Goal: Task Accomplishment & Management: Use online tool/utility

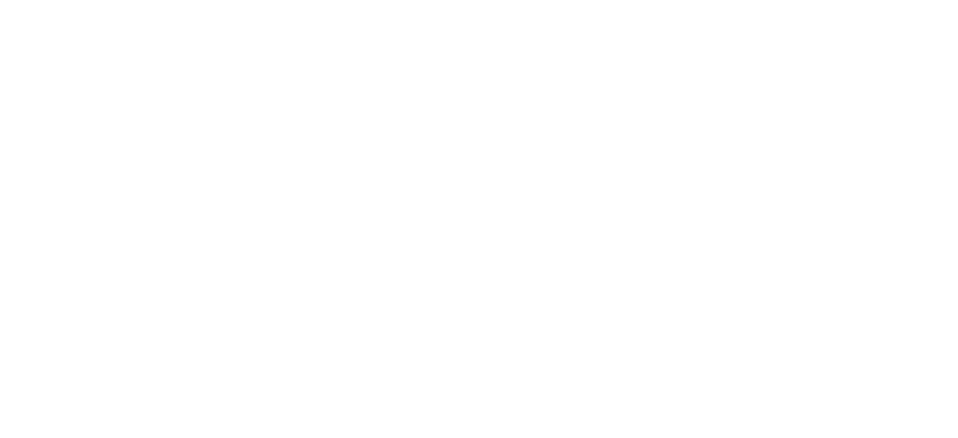
select select "Song"
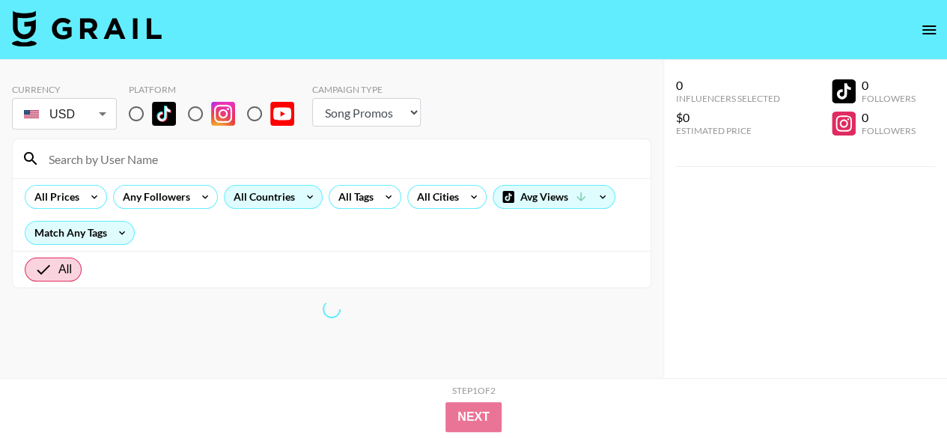
click at [305, 193] on icon at bounding box center [310, 197] width 24 height 22
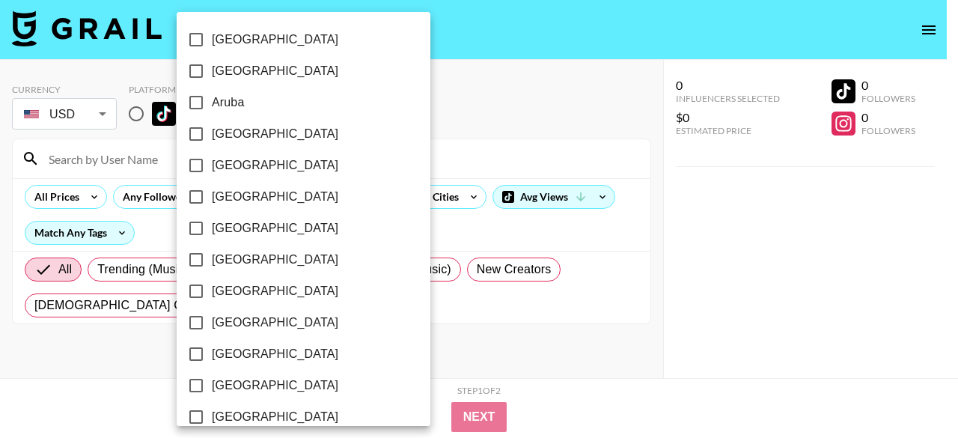
click at [229, 139] on span "[GEOGRAPHIC_DATA]" at bounding box center [275, 134] width 127 height 18
click at [212, 139] on input "[GEOGRAPHIC_DATA]" at bounding box center [195, 133] width 31 height 31
checkbox input "true"
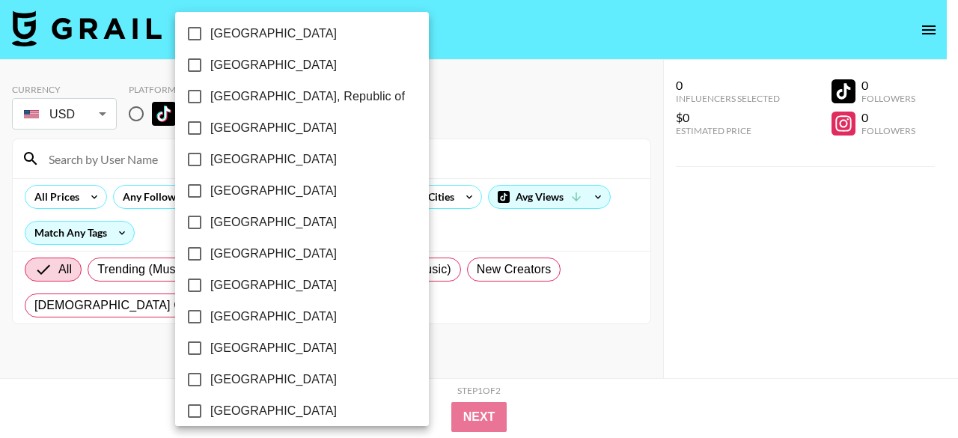
scroll to position [796, 0]
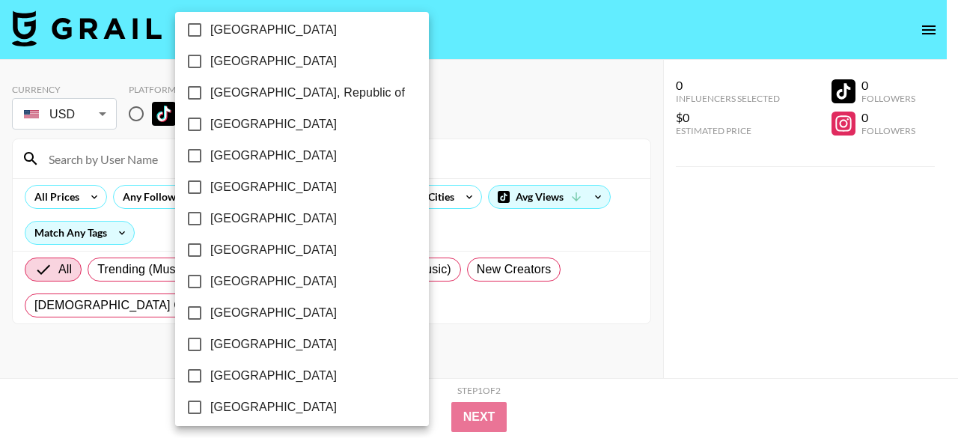
click at [256, 248] on span "[GEOGRAPHIC_DATA]" at bounding box center [273, 250] width 127 height 18
click at [210, 248] on input "[GEOGRAPHIC_DATA]" at bounding box center [194, 249] width 31 height 31
checkbox input "true"
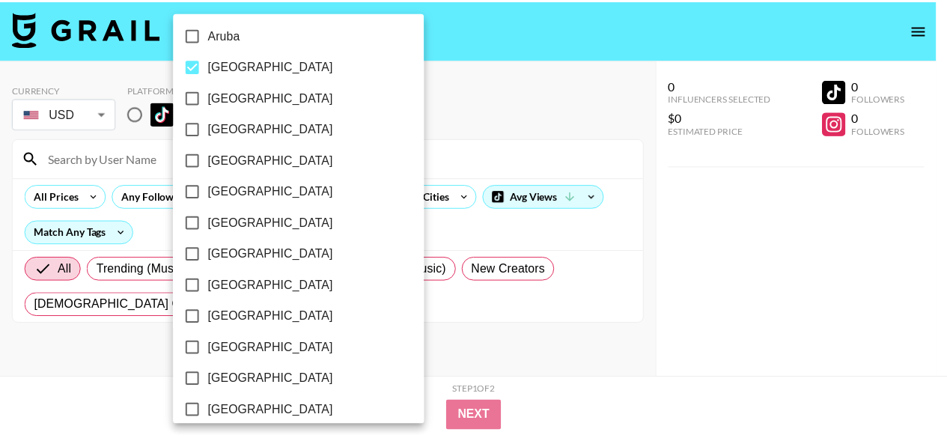
scroll to position [0, 0]
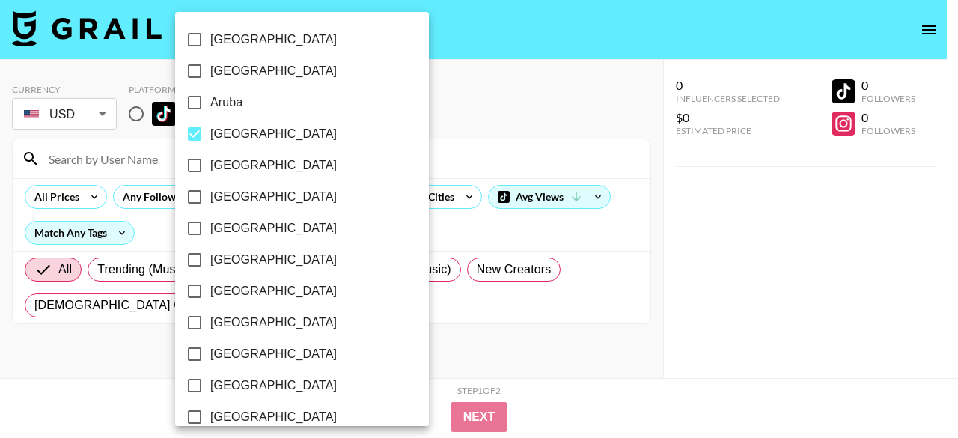
click at [439, 228] on div at bounding box center [479, 219] width 958 height 438
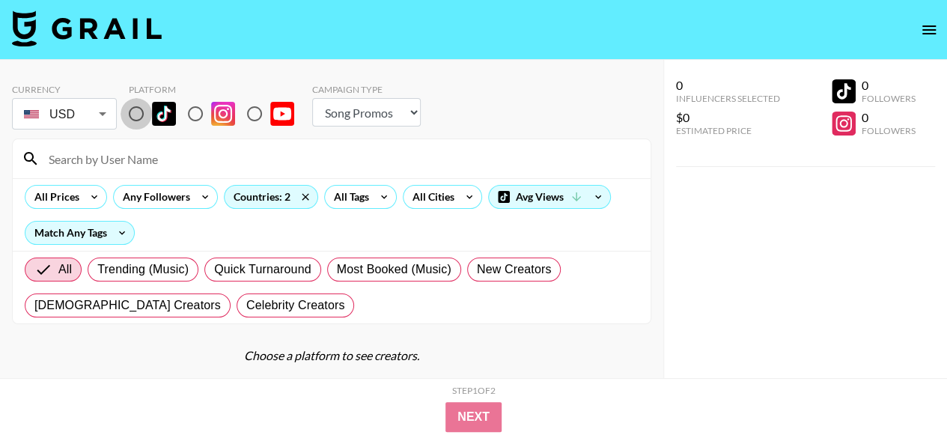
click at [132, 119] on input "radio" at bounding box center [136, 113] width 31 height 31
radio input "true"
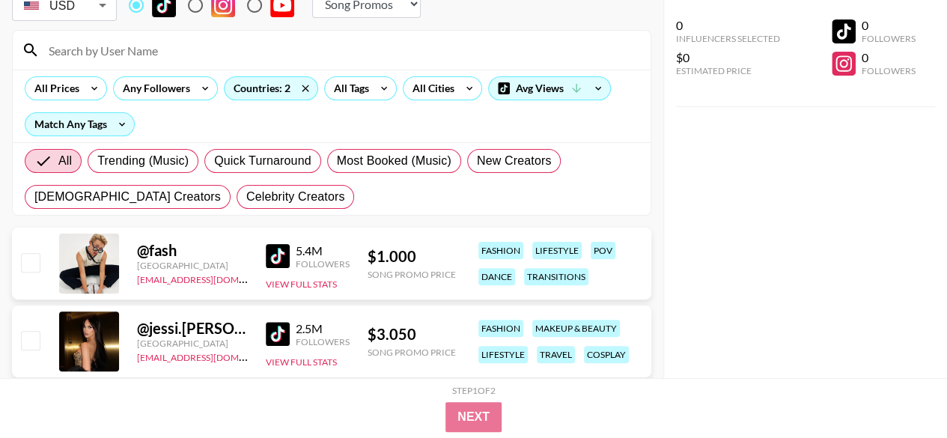
scroll to position [109, 0]
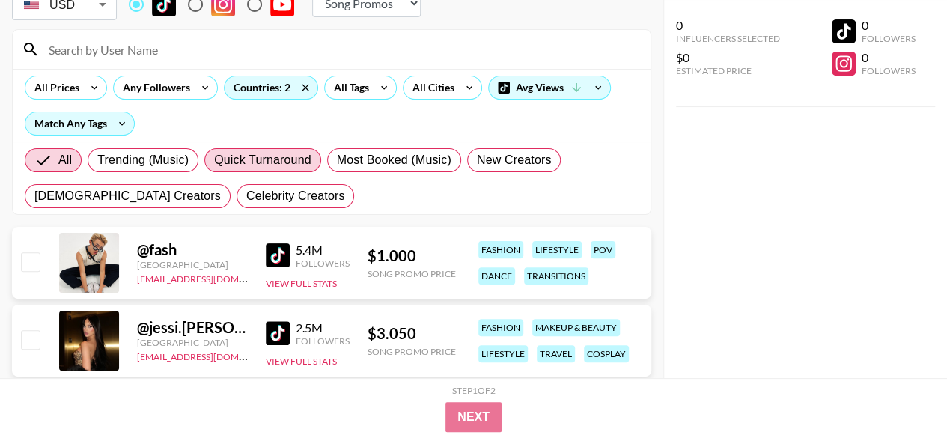
click at [277, 159] on span "Quick Turnaround" at bounding box center [262, 160] width 97 height 18
click at [214, 160] on input "Quick Turnaround" at bounding box center [214, 160] width 0 height 0
radio input "true"
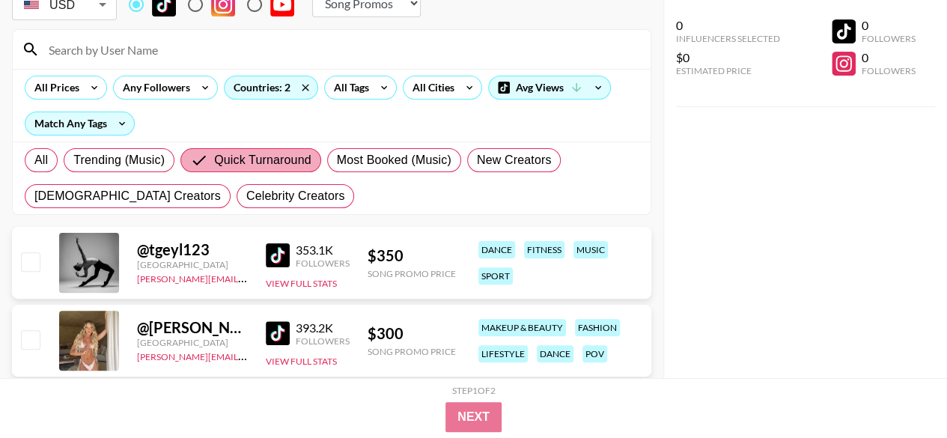
scroll to position [148, 0]
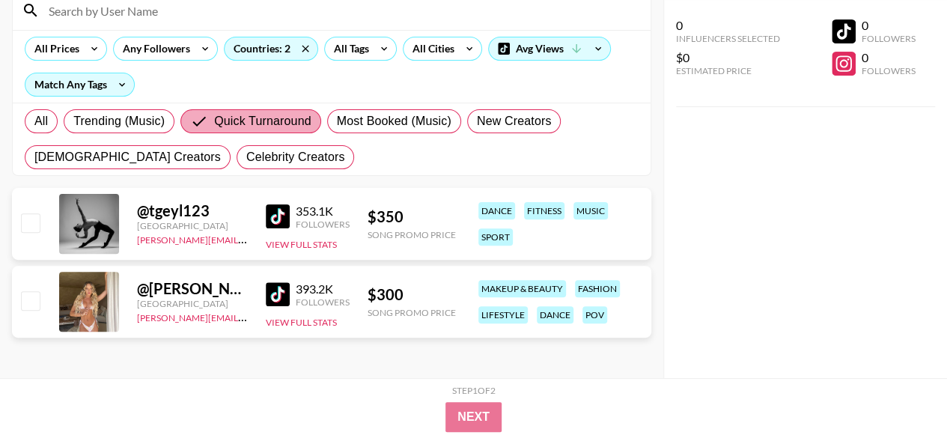
click at [275, 123] on span "Quick Turnaround" at bounding box center [262, 121] width 97 height 18
click at [214, 123] on input "Quick Turnaround" at bounding box center [202, 121] width 24 height 18
click at [275, 123] on span "Quick Turnaround" at bounding box center [262, 121] width 97 height 18
click at [214, 123] on input "Quick Turnaround" at bounding box center [202, 121] width 24 height 18
click at [44, 124] on span "All" at bounding box center [40, 121] width 13 height 18
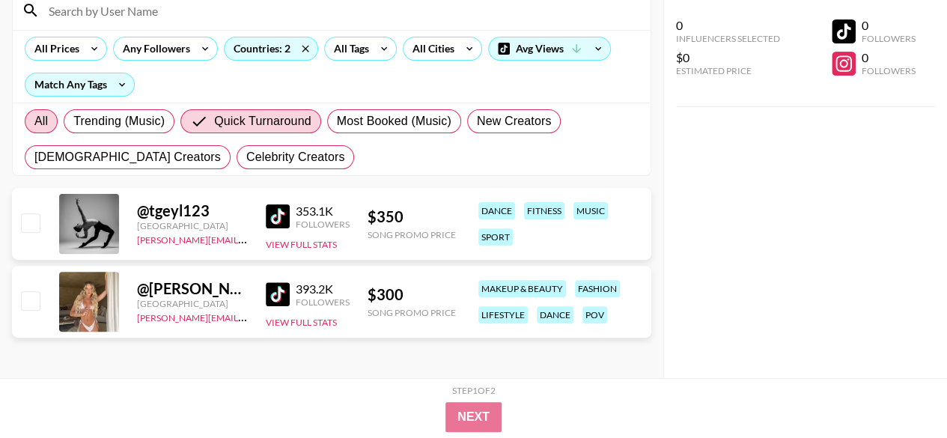
click at [34, 121] on input "All" at bounding box center [34, 121] width 0 height 0
radio input "true"
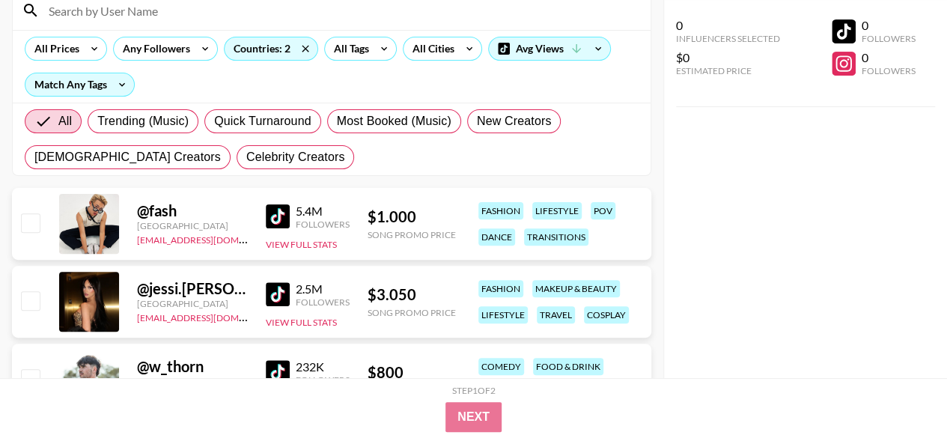
click at [281, 222] on img at bounding box center [278, 216] width 24 height 24
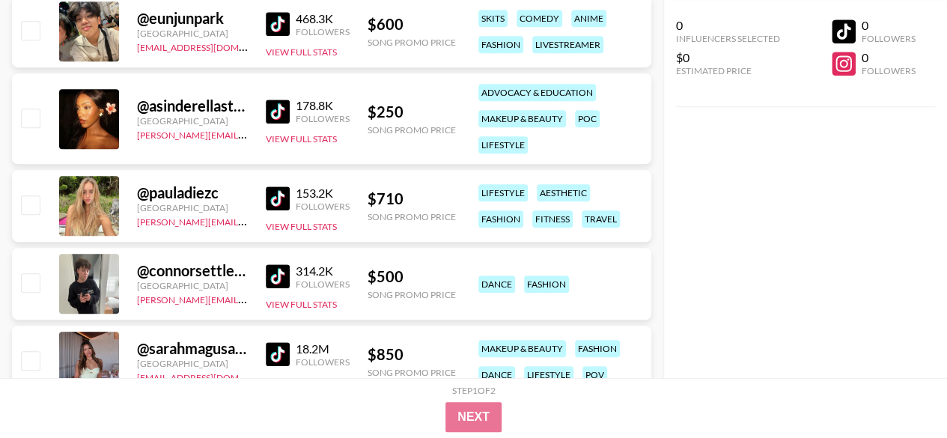
scroll to position [3351, 0]
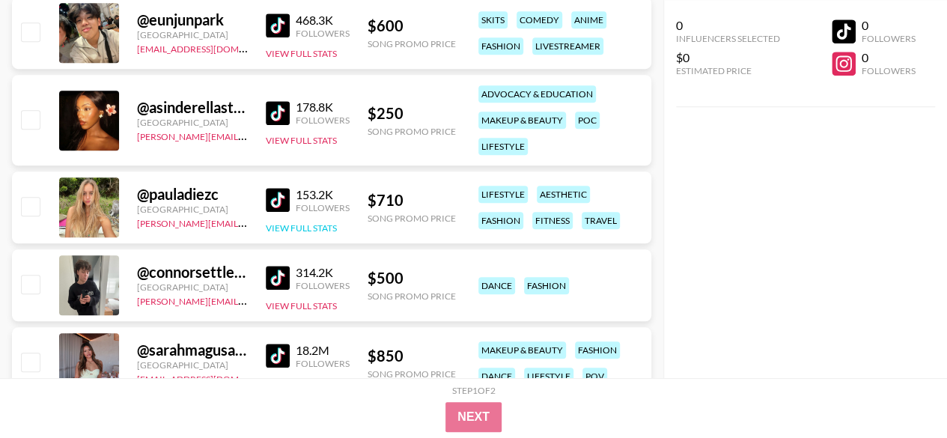
click at [299, 224] on button "View Full Stats" at bounding box center [301, 227] width 71 height 11
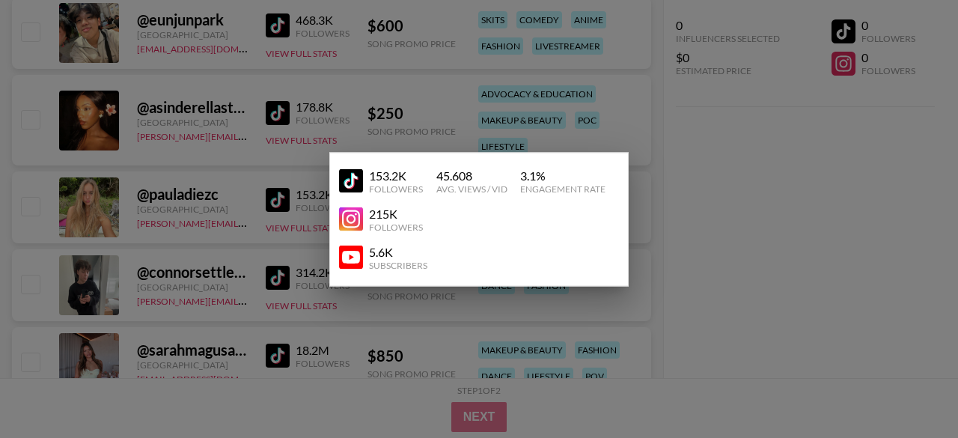
click at [765, 299] on div at bounding box center [479, 219] width 958 height 438
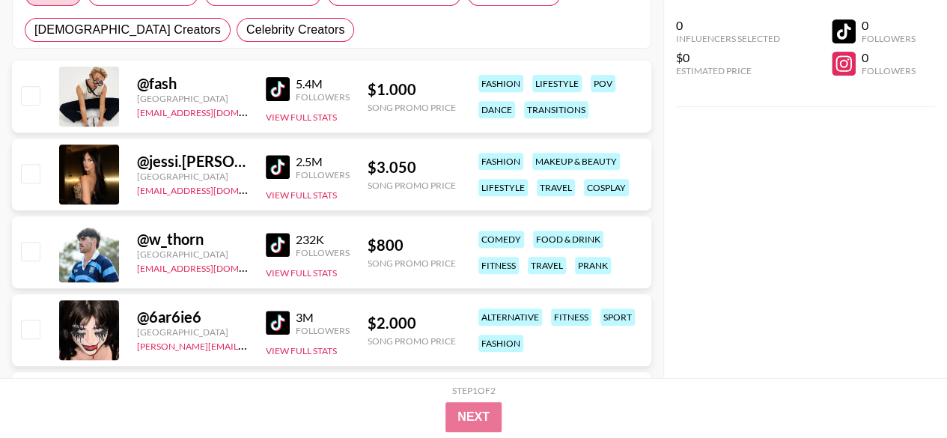
scroll to position [341, 0]
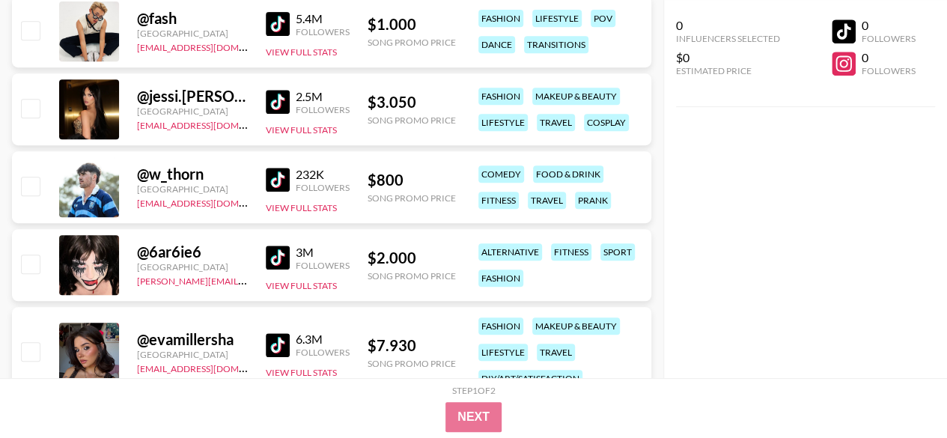
drag, startPoint x: 278, startPoint y: 173, endPoint x: 675, endPoint y: 238, distance: 402.1
click at [675, 238] on div "0 Influencers Selected $0 Estimated Price 0 Followers 0 Followers" at bounding box center [805, 189] width 284 height 378
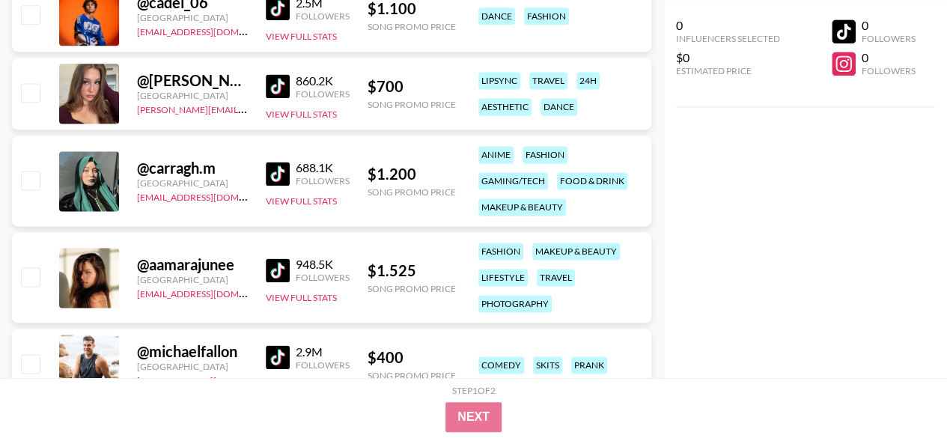
scroll to position [999, 0]
click at [269, 267] on img at bounding box center [278, 270] width 24 height 24
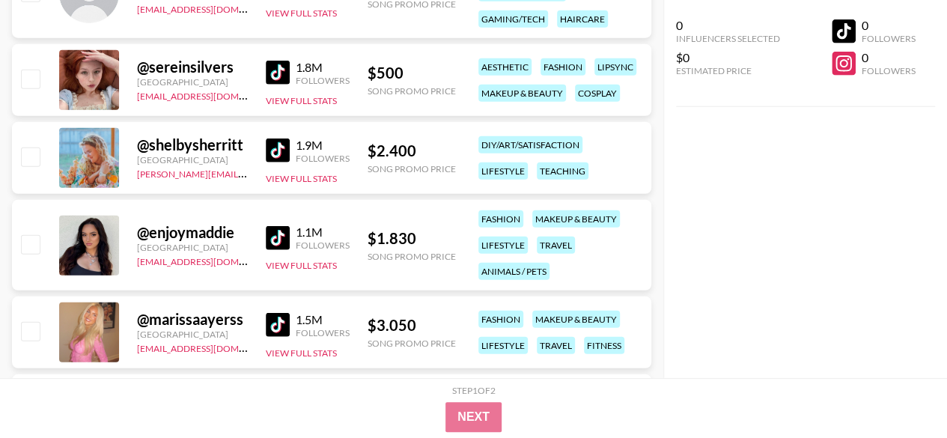
scroll to position [1944, 0]
drag, startPoint x: 348, startPoint y: 85, endPoint x: 278, endPoint y: 74, distance: 70.4
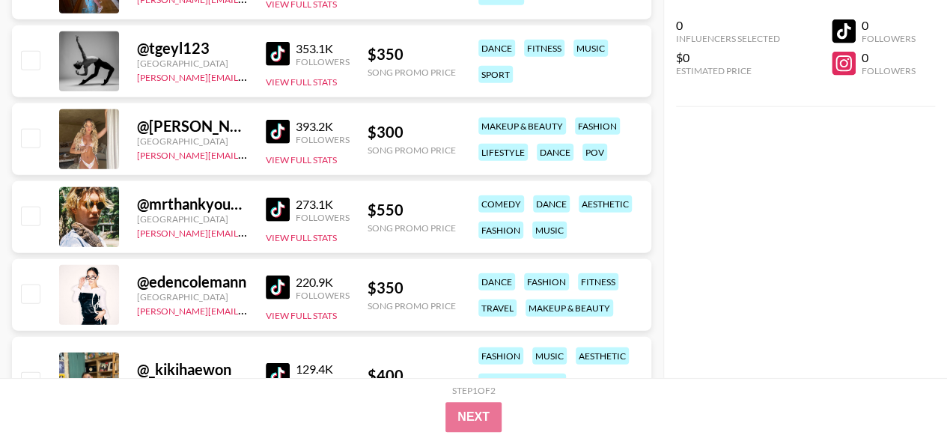
scroll to position [4628, 0]
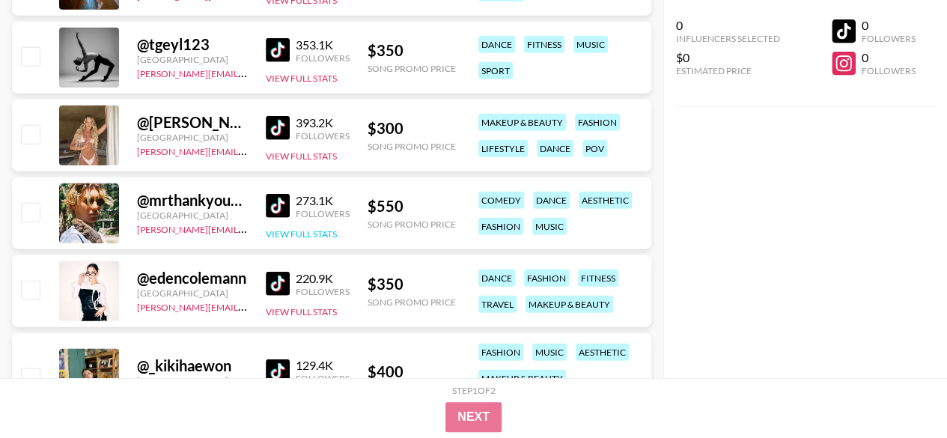
drag, startPoint x: 319, startPoint y: 234, endPoint x: 290, endPoint y: 231, distance: 29.4
click at [290, 231] on button "View Full Stats" at bounding box center [301, 233] width 71 height 11
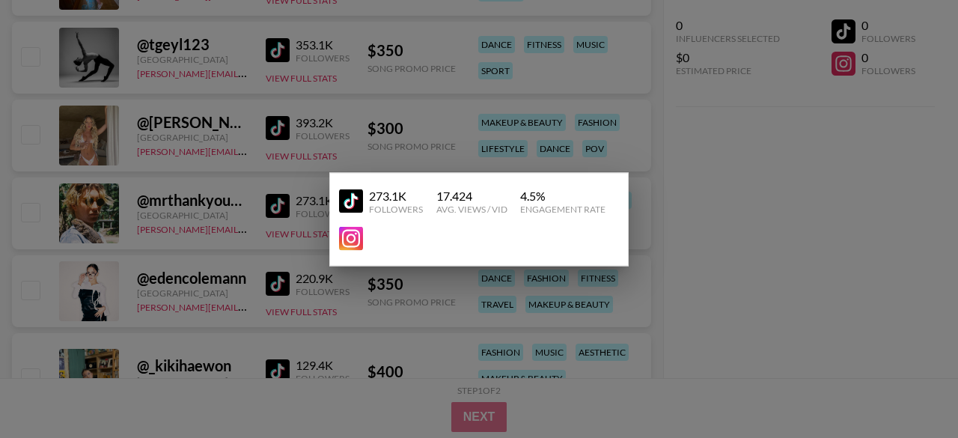
click at [731, 290] on div at bounding box center [479, 219] width 958 height 438
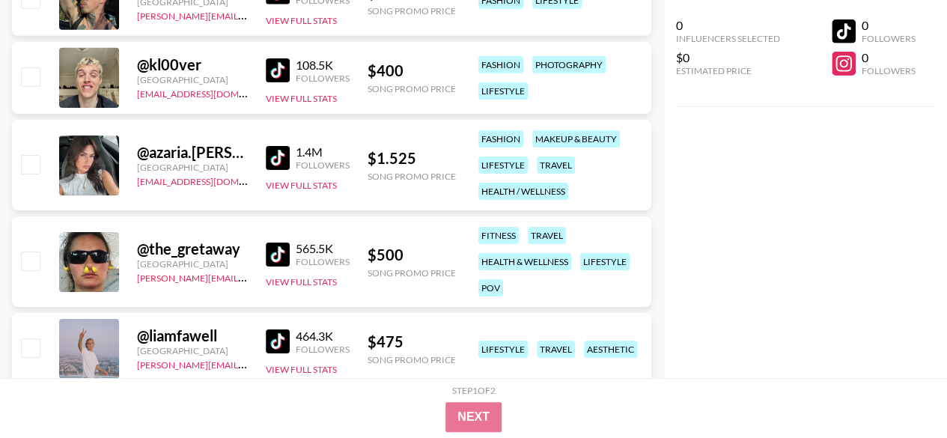
scroll to position [5269, 0]
drag, startPoint x: 275, startPoint y: 153, endPoint x: 229, endPoint y: 233, distance: 91.6
click at [229, 233] on div "@ the_gretaway Australia [PERSON_NAME][EMAIL_ADDRESS][DOMAIN_NAME] 565.5K Follo…" at bounding box center [331, 261] width 639 height 91
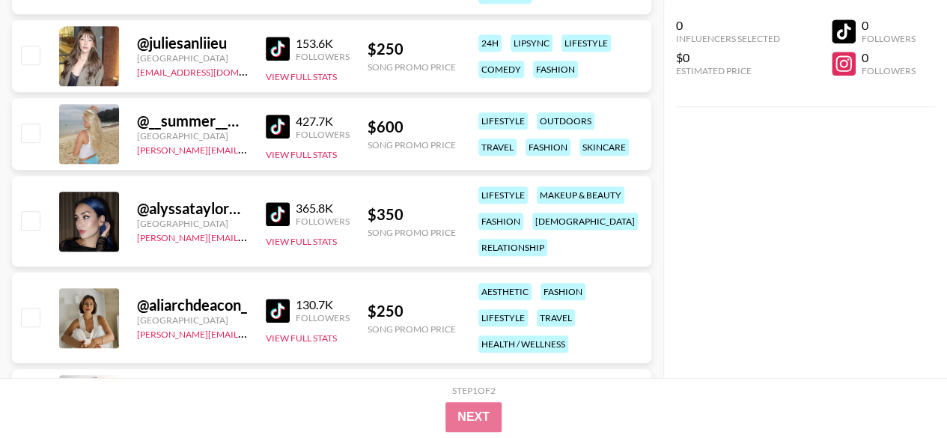
scroll to position [6343, 0]
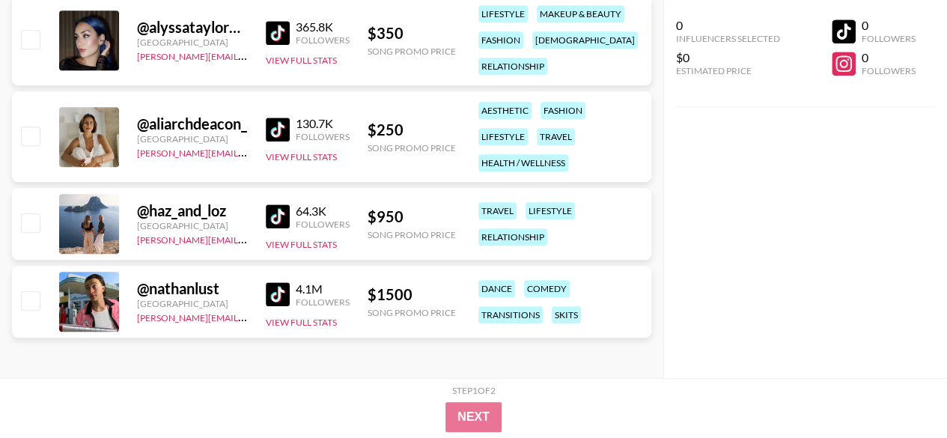
click at [286, 223] on img at bounding box center [278, 216] width 24 height 24
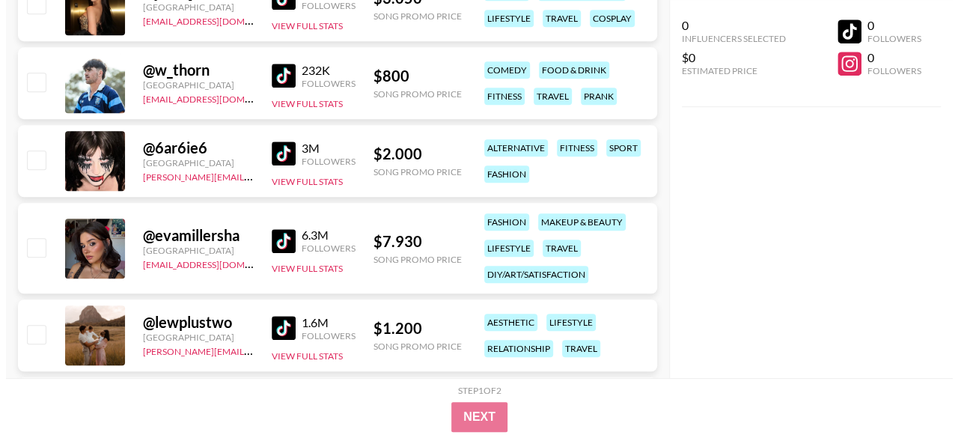
scroll to position [0, 0]
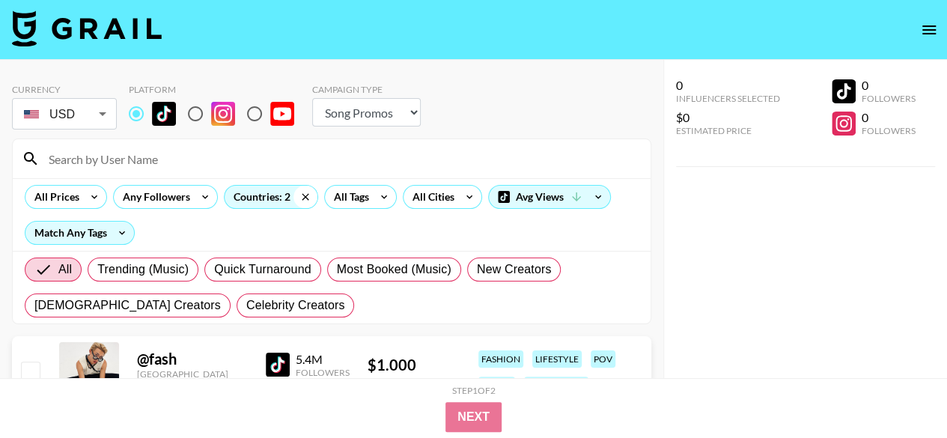
click at [302, 198] on icon at bounding box center [305, 197] width 24 height 22
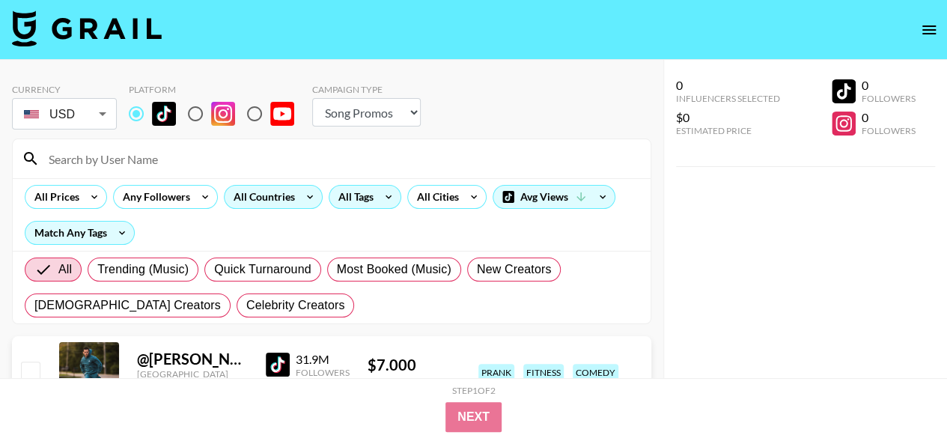
click at [358, 203] on div "All Tags" at bounding box center [352, 197] width 47 height 22
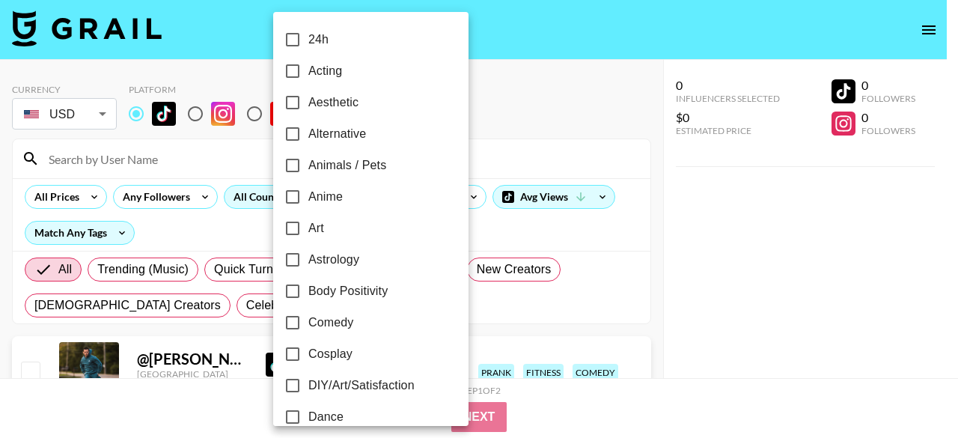
click at [526, 162] on div at bounding box center [479, 219] width 958 height 438
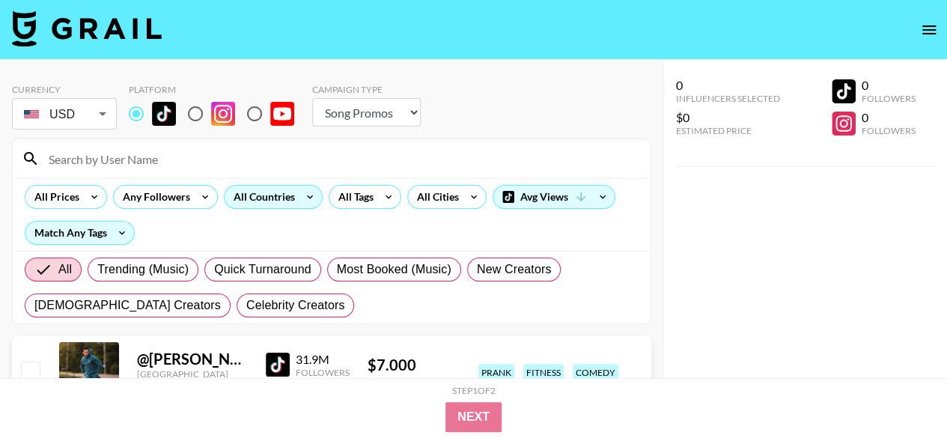
click at [280, 207] on div "All Countries" at bounding box center [261, 197] width 73 height 22
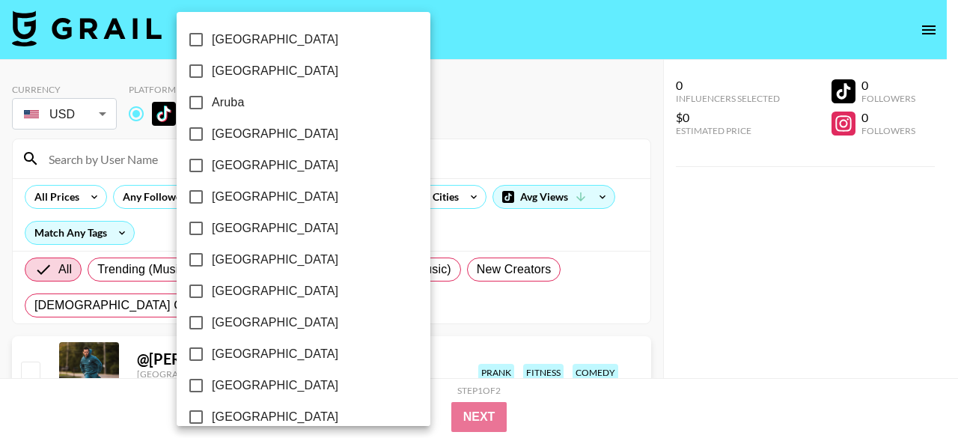
click at [265, 204] on label "[GEOGRAPHIC_DATA]" at bounding box center [293, 196] width 226 height 31
click at [212, 204] on input "[GEOGRAPHIC_DATA]" at bounding box center [195, 196] width 31 height 31
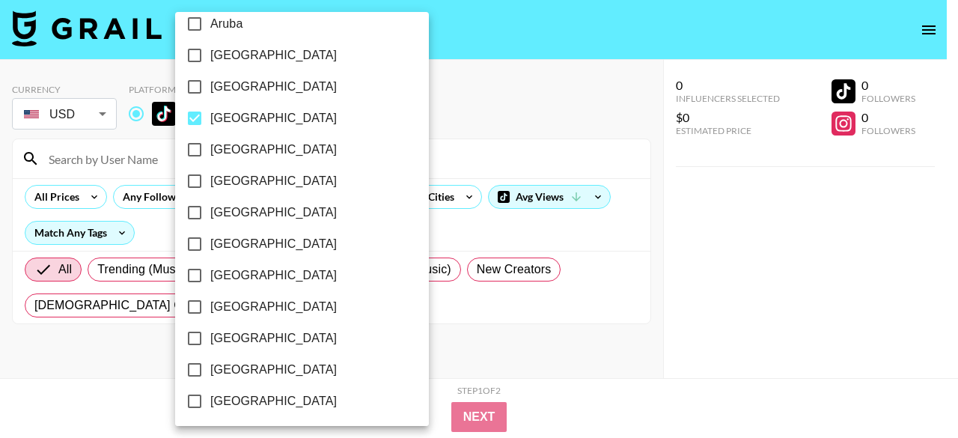
scroll to position [83, 0]
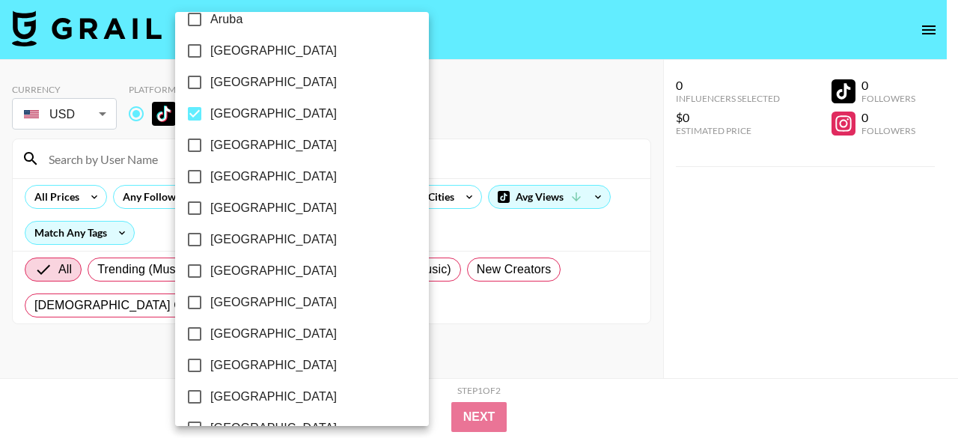
click at [249, 118] on span "[GEOGRAPHIC_DATA]" at bounding box center [273, 114] width 127 height 18
click at [210, 118] on input "[GEOGRAPHIC_DATA]" at bounding box center [194, 113] width 31 height 31
checkbox input "false"
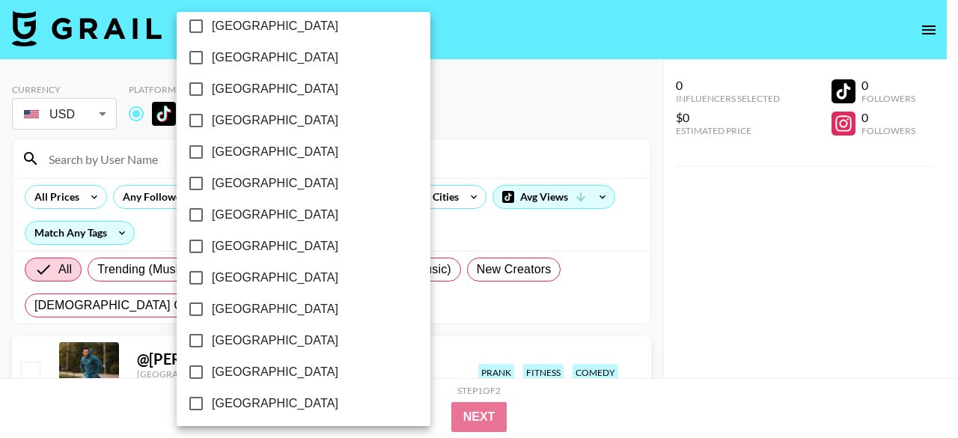
scroll to position [958, 0]
